Goal: Information Seeking & Learning: Learn about a topic

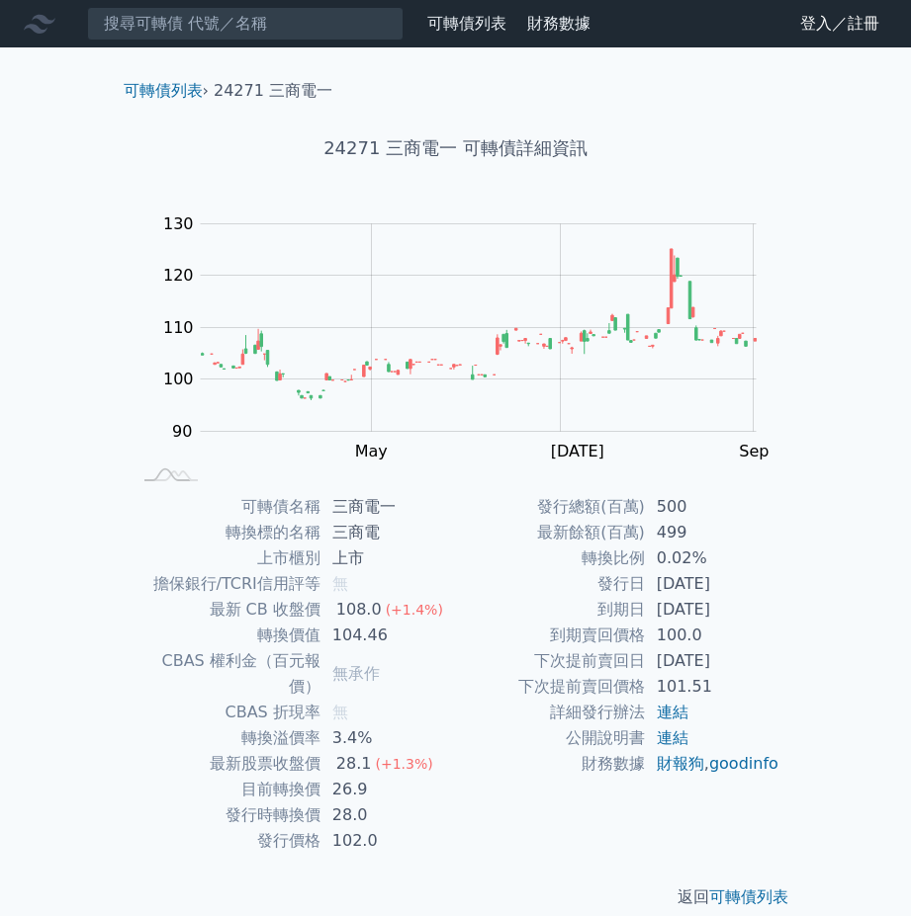
click at [704, 609] on td "2028-12-13" at bounding box center [712, 610] width 135 height 26
